Goal: Information Seeking & Learning: Compare options

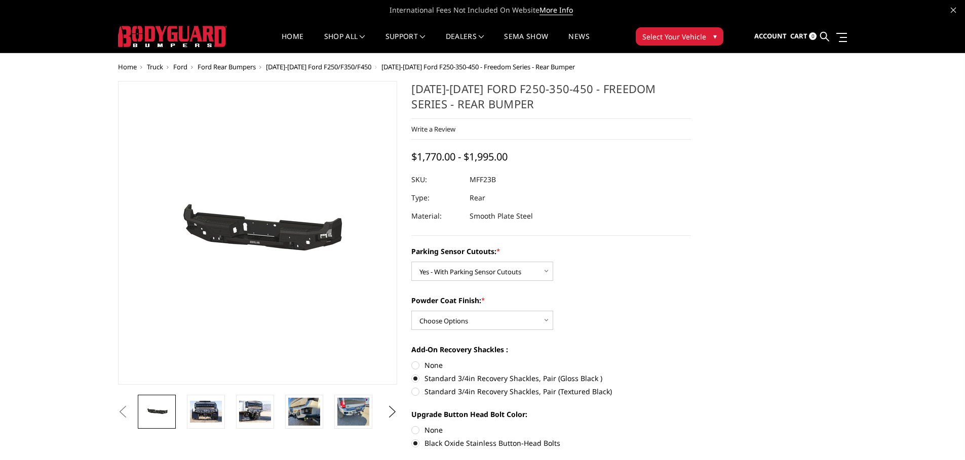
select select "2559"
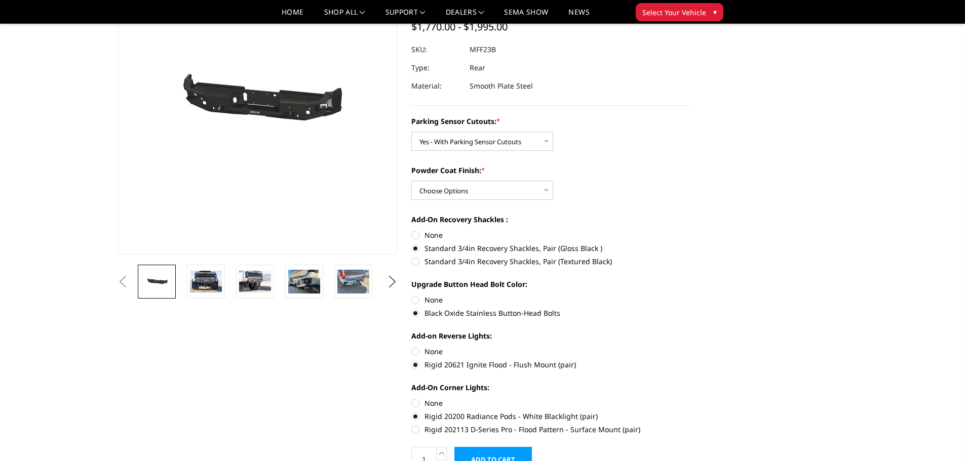
scroll to position [101, 0]
click at [298, 277] on img at bounding box center [304, 281] width 32 height 24
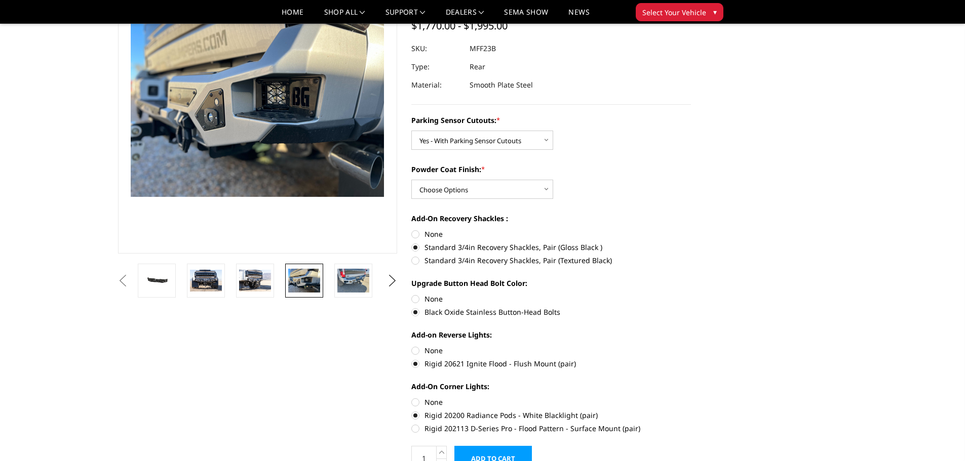
scroll to position [67, 0]
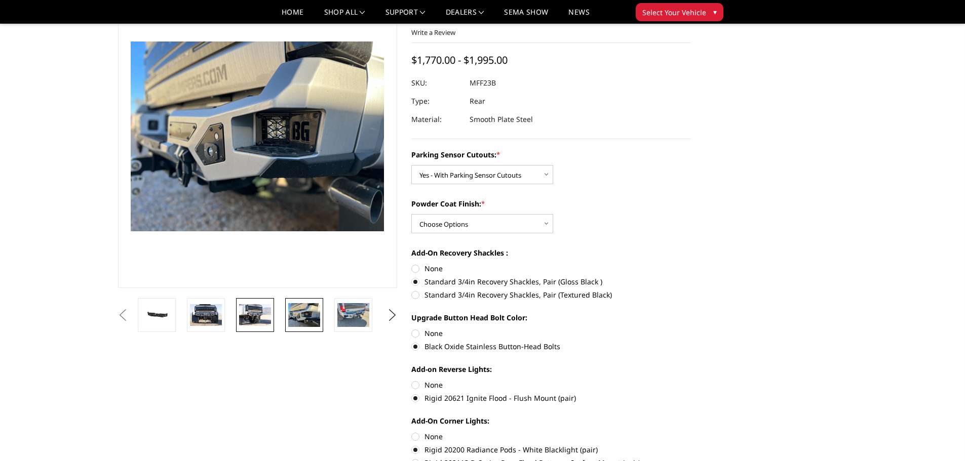
click at [256, 310] on img at bounding box center [255, 314] width 32 height 21
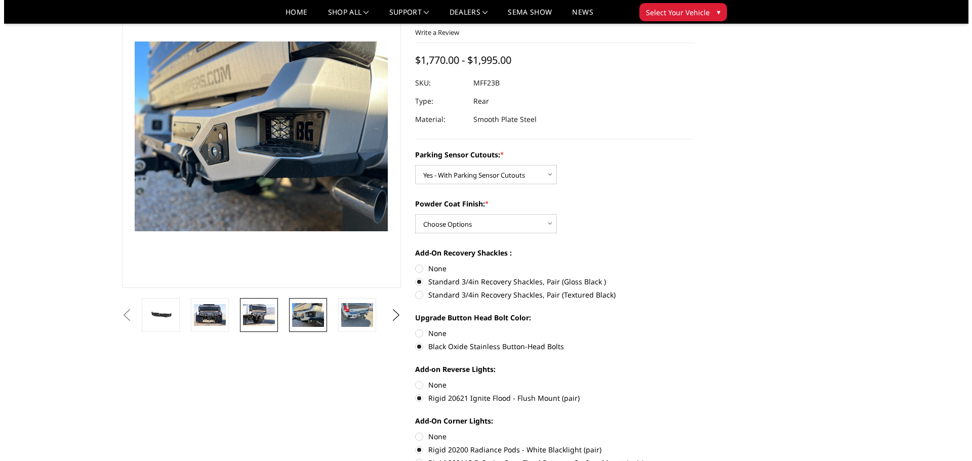
scroll to position [77, 0]
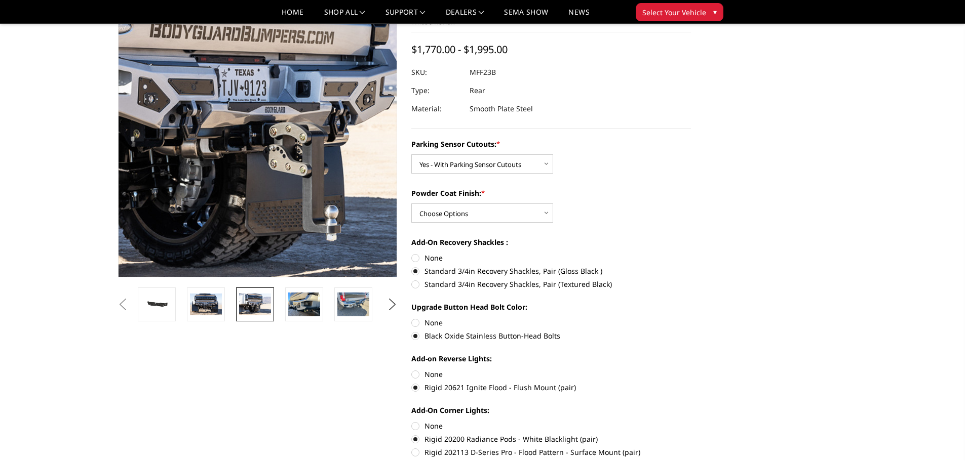
click at [273, 168] on img at bounding box center [237, 108] width 648 height 433
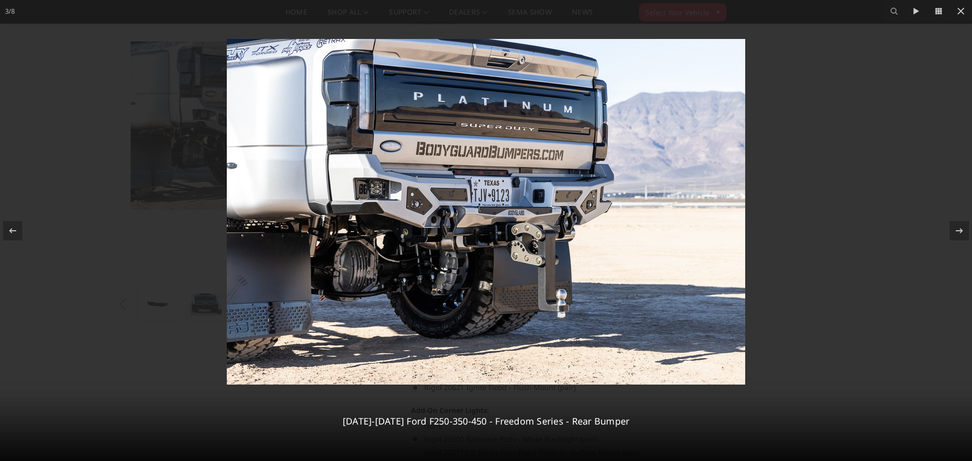
click at [533, 204] on img at bounding box center [486, 212] width 519 height 346
click at [516, 210] on img at bounding box center [486, 212] width 519 height 346
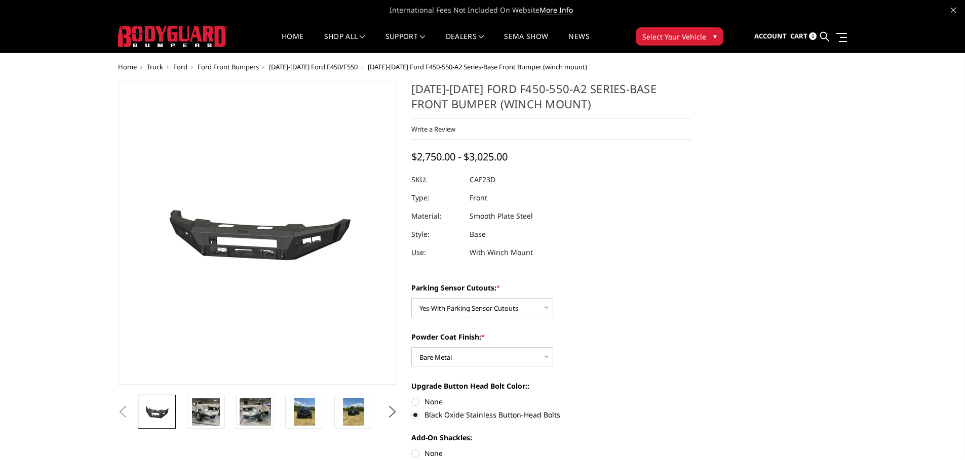
select select "2403"
select select "2404"
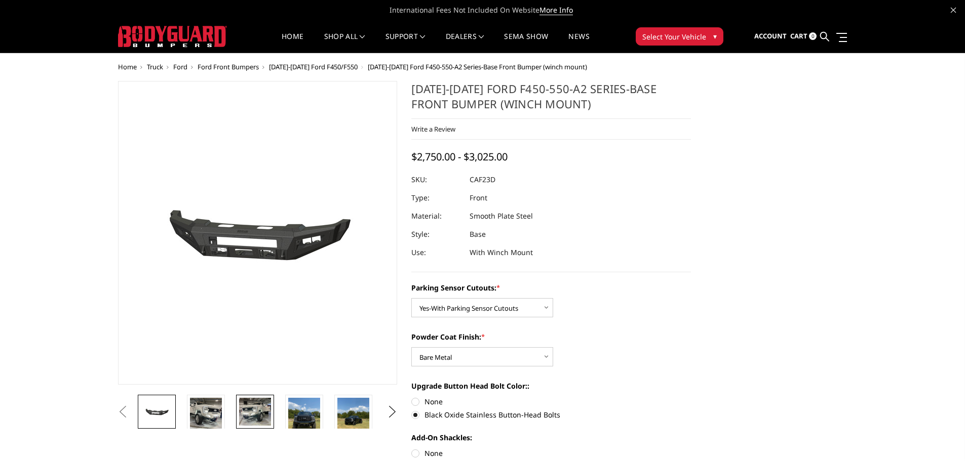
click at [248, 418] on img at bounding box center [255, 412] width 32 height 28
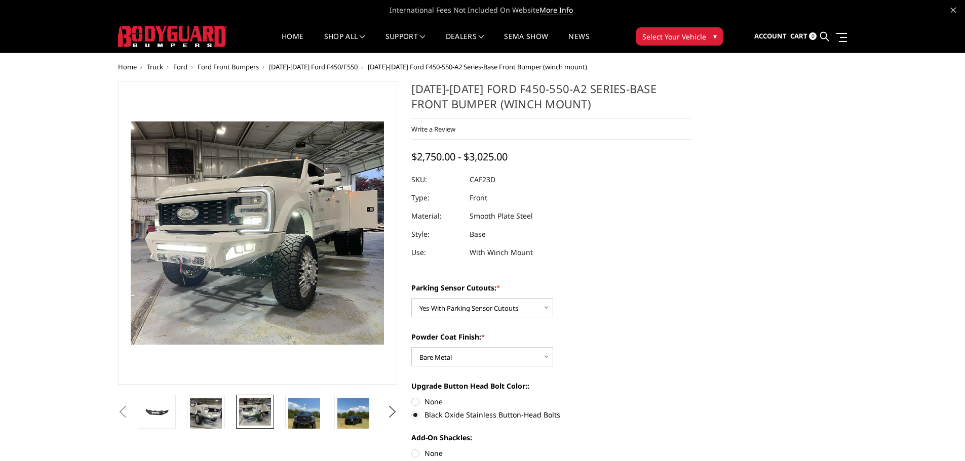
click at [244, 412] on img at bounding box center [255, 412] width 32 height 28
click at [205, 411] on img at bounding box center [206, 414] width 32 height 32
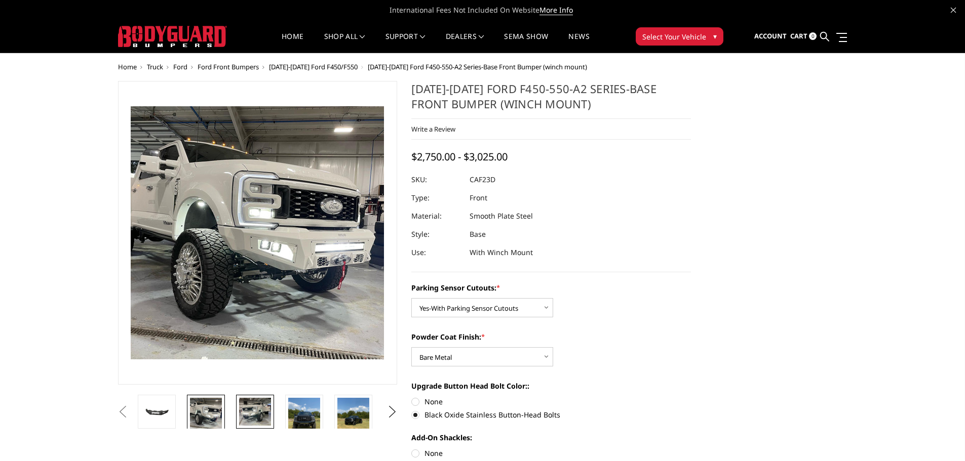
click at [257, 411] on img at bounding box center [255, 412] width 32 height 28
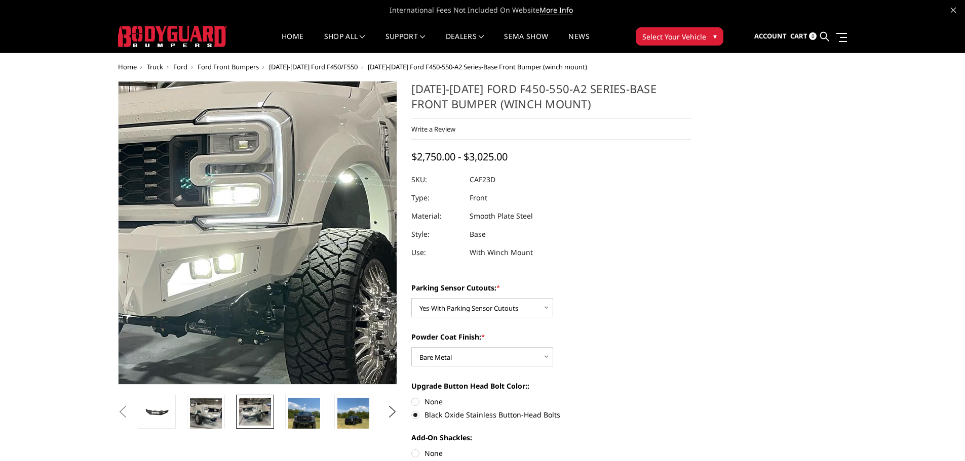
click at [265, 241] on img at bounding box center [248, 226] width 648 height 571
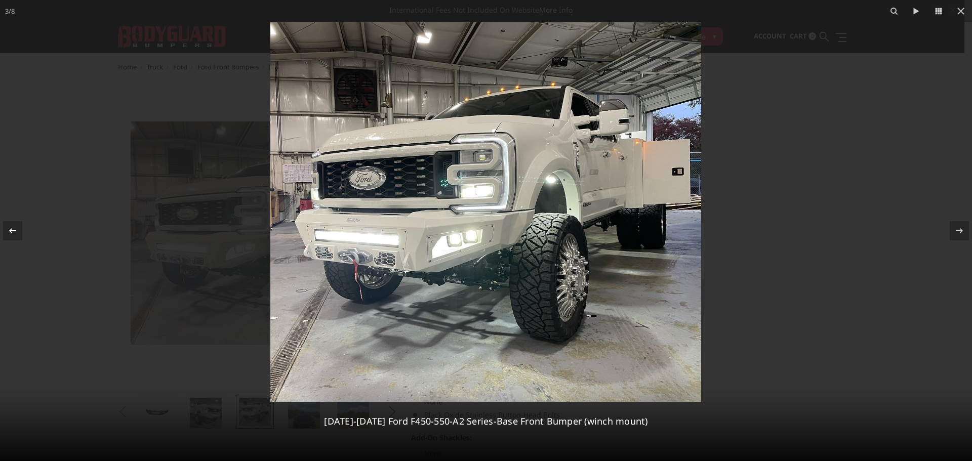
click at [18, 232] on icon at bounding box center [13, 231] width 12 height 12
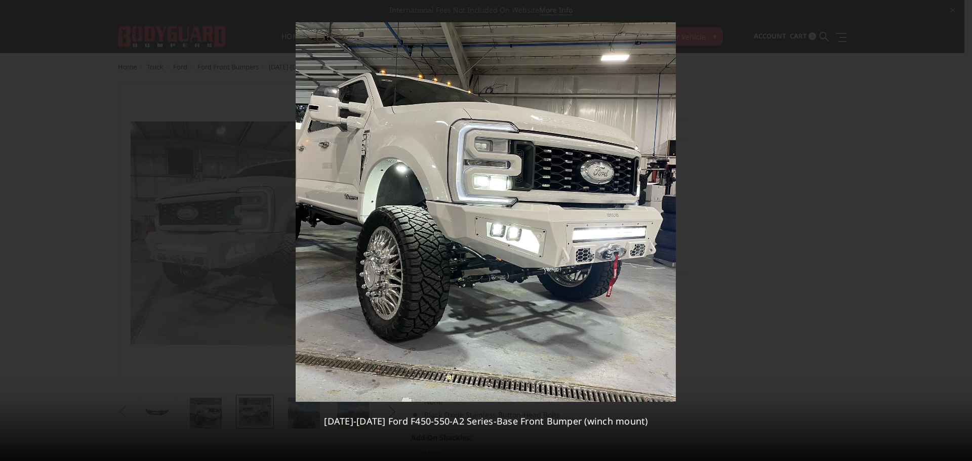
click at [18, 232] on div "2 / [PHONE_NUMBER][DATE][DATE] Ford F450-550-A2 Series-Base Front Bumper (winch…" at bounding box center [486, 230] width 972 height 461
click at [961, 230] on icon at bounding box center [960, 231] width 12 height 12
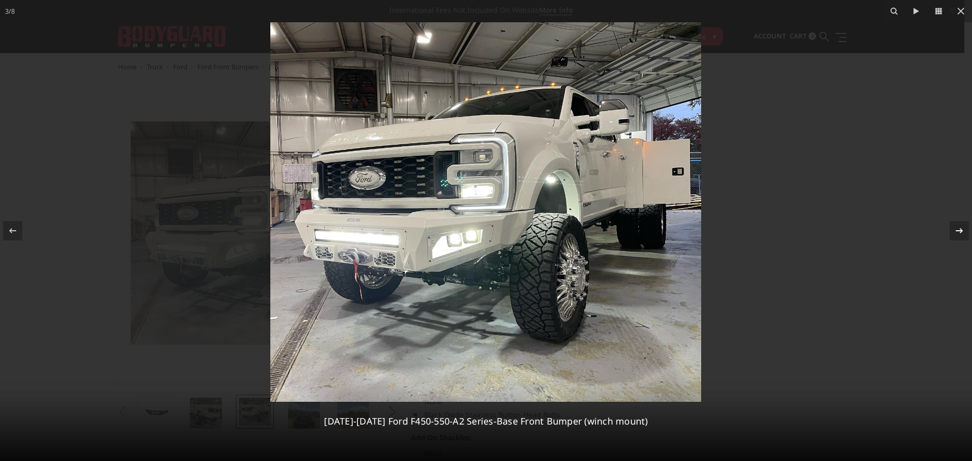
click at [961, 230] on icon at bounding box center [960, 231] width 12 height 12
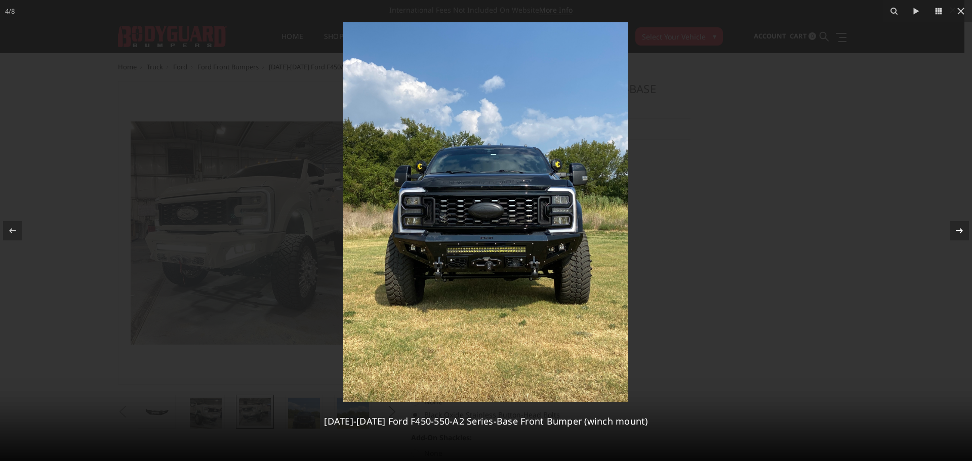
click at [961, 230] on icon at bounding box center [960, 231] width 12 height 12
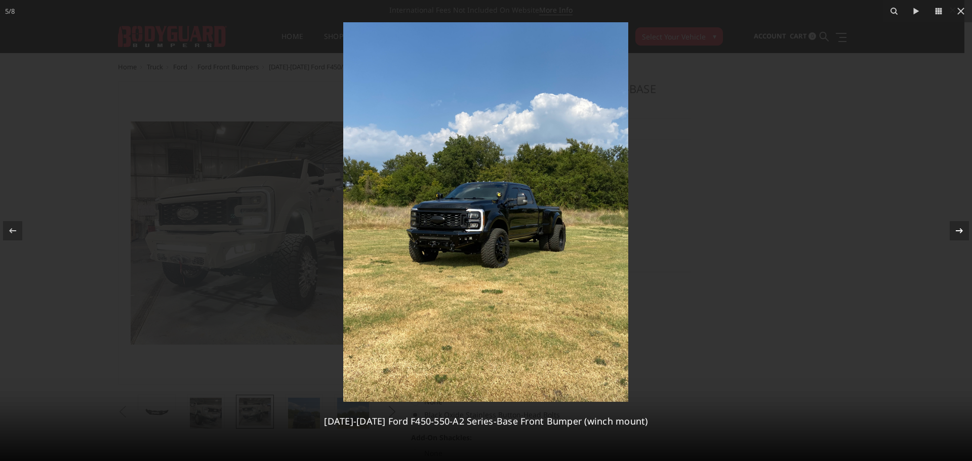
click at [961, 230] on icon at bounding box center [960, 231] width 12 height 12
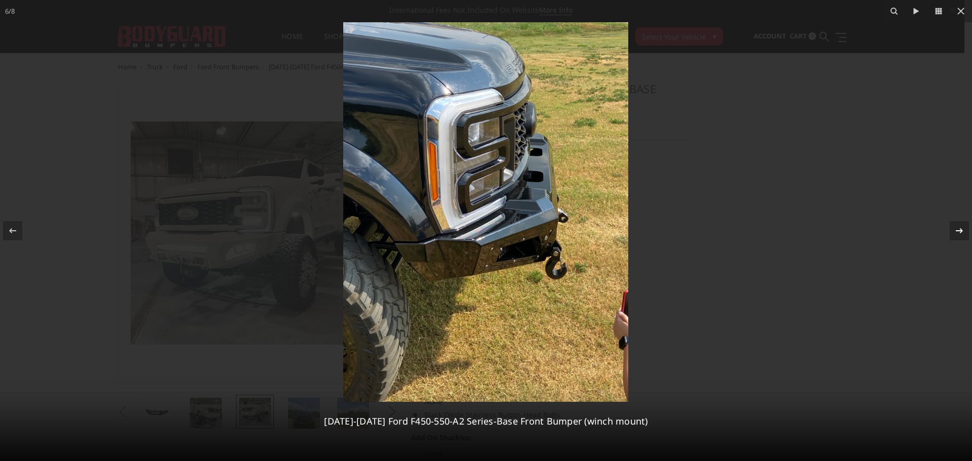
click at [959, 232] on icon at bounding box center [960, 231] width 12 height 12
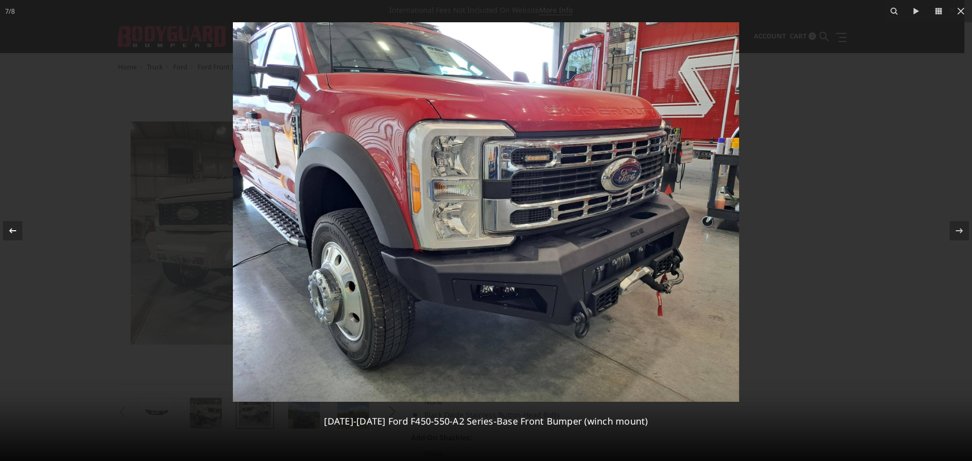
click at [13, 230] on icon at bounding box center [13, 231] width 12 height 12
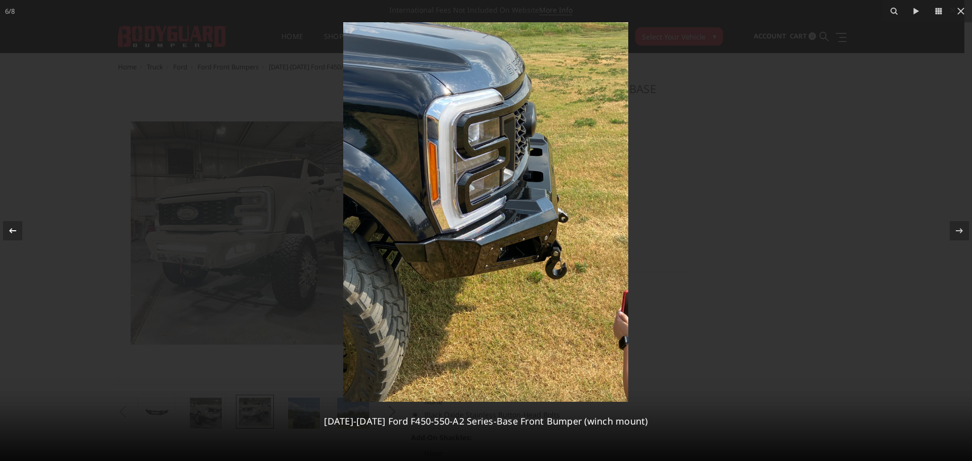
click at [14, 230] on icon at bounding box center [13, 231] width 12 height 12
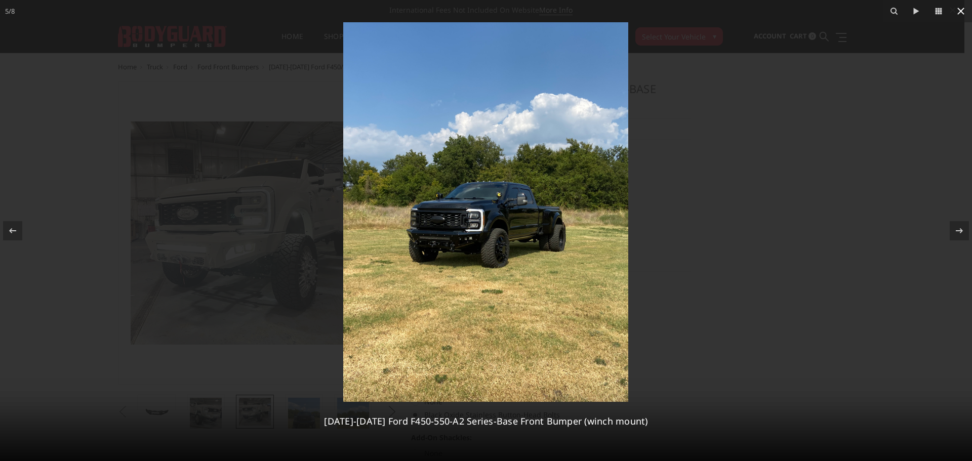
click at [958, 13] on icon at bounding box center [961, 11] width 12 height 12
